Goal: Task Accomplishment & Management: Manage account settings

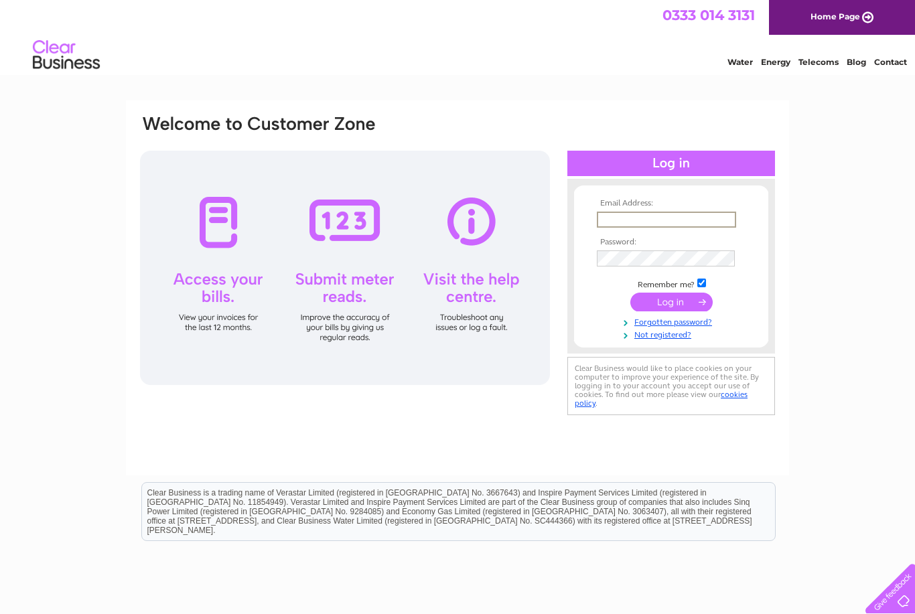
type input "Info@theglasgowstovecentre.co.uk"
click at [671, 303] on input "submit" at bounding box center [672, 302] width 82 height 19
click at [685, 303] on input "submit" at bounding box center [672, 300] width 82 height 19
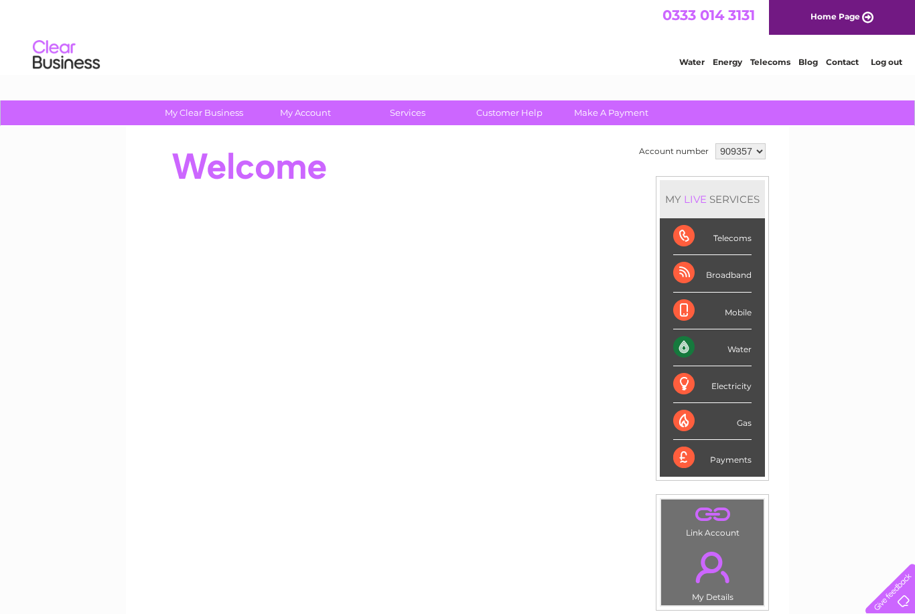
click at [733, 342] on div "Water" at bounding box center [712, 348] width 78 height 37
click at [748, 352] on div "Water" at bounding box center [712, 348] width 78 height 37
click at [712, 347] on div "Water" at bounding box center [712, 348] width 78 height 37
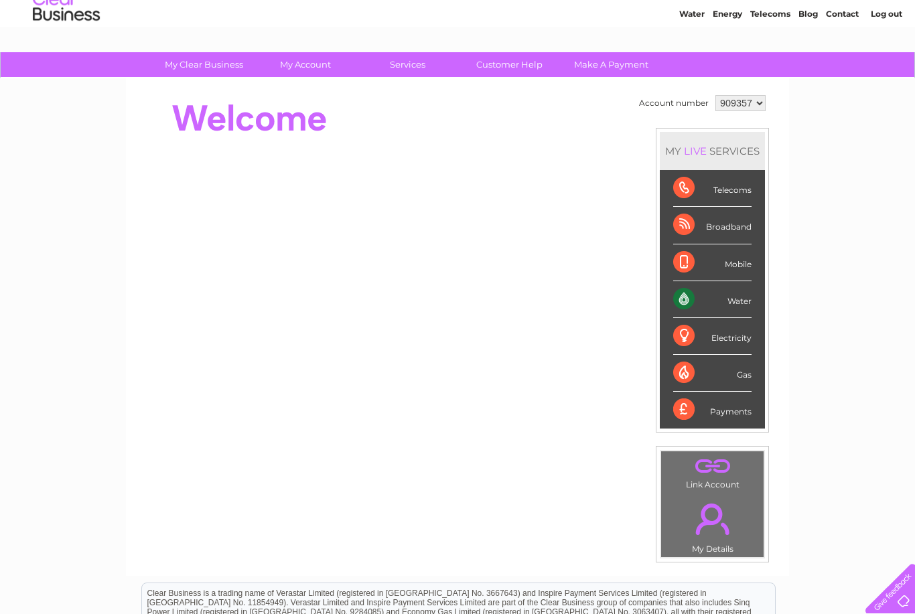
scroll to position [27, 0]
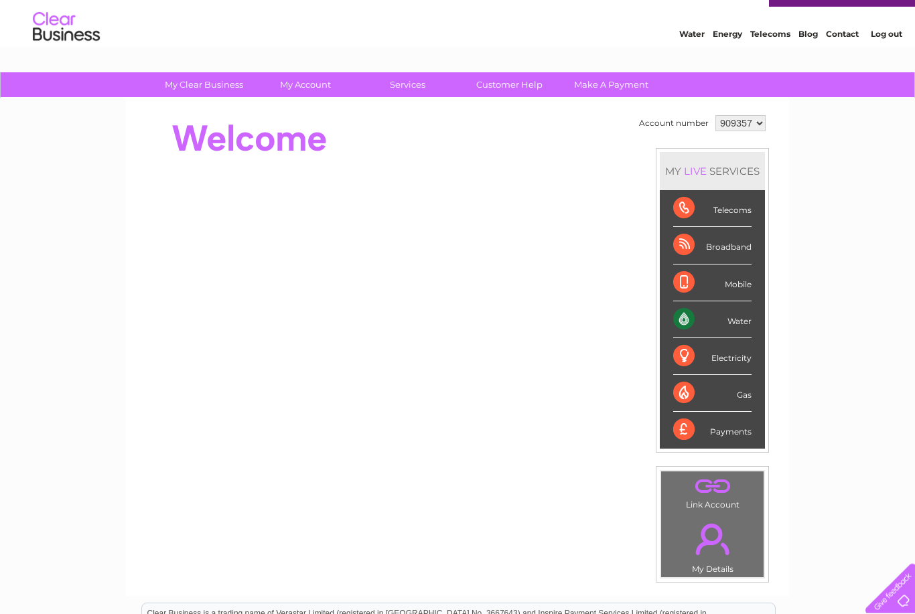
click at [744, 321] on div "Water" at bounding box center [712, 320] width 78 height 37
click at [708, 324] on div "Water" at bounding box center [712, 320] width 78 height 37
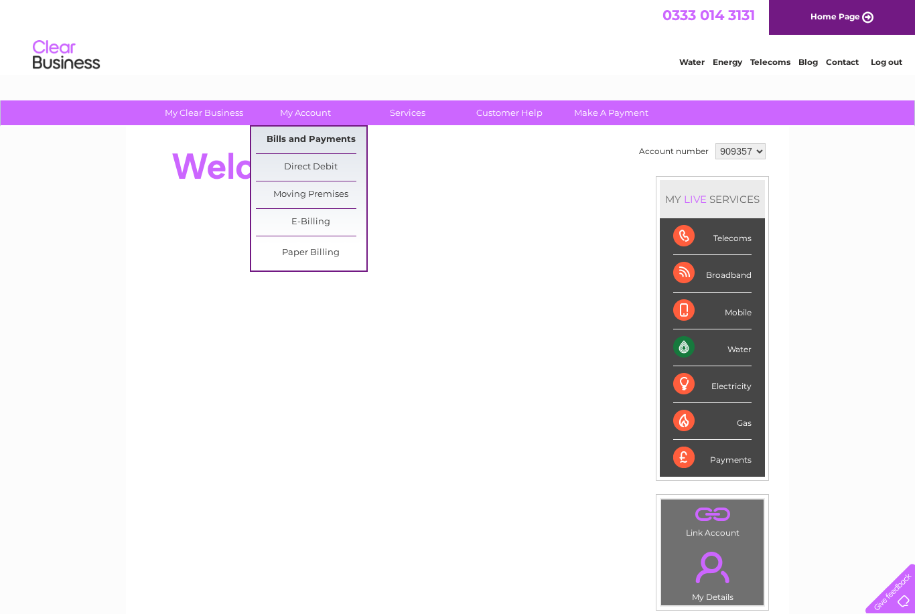
click at [332, 137] on link "Bills and Payments" at bounding box center [311, 140] width 111 height 27
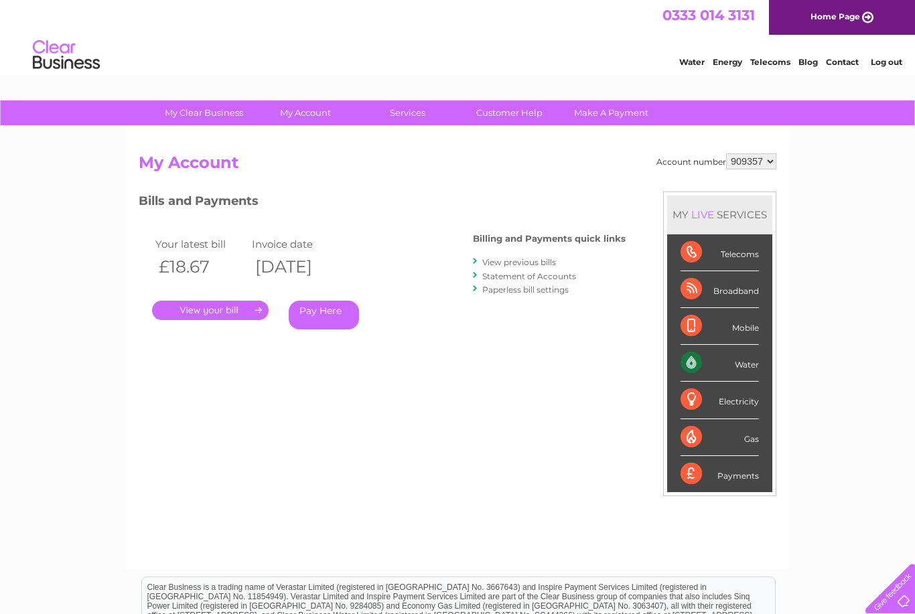
click at [224, 301] on link "." at bounding box center [210, 310] width 117 height 19
click at [226, 308] on link "." at bounding box center [210, 310] width 117 height 19
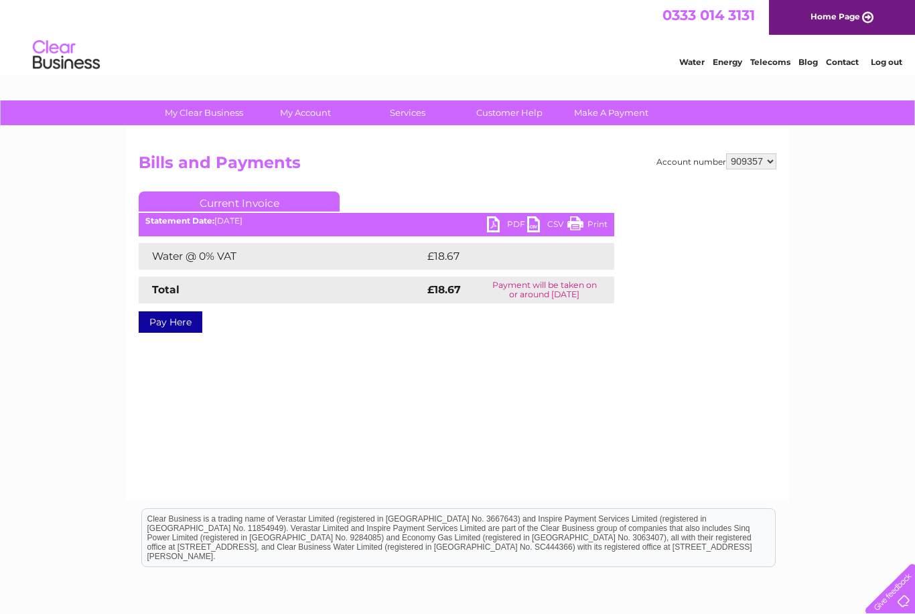
click at [500, 229] on link "PDF" at bounding box center [507, 225] width 40 height 19
click at [499, 223] on link "PDF" at bounding box center [507, 225] width 40 height 19
